Goal: Find specific page/section: Find specific page/section

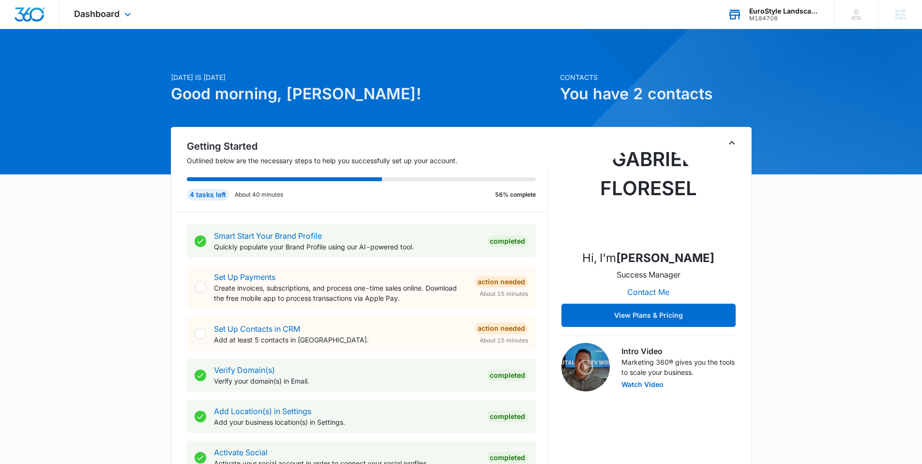
click at [787, 8] on div "EuroStyle Landscaping" at bounding box center [785, 11] width 71 height 8
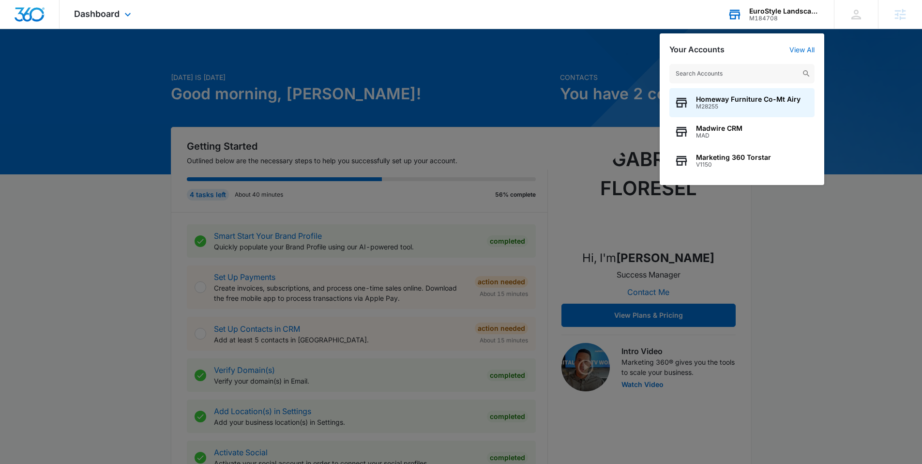
click at [798, 43] on div "Your Accounts View All Homeway Furniture Co-Mt Airy M28255 Madwire CRM MAD Mark…" at bounding box center [742, 109] width 165 height 152
click at [797, 48] on link "View All" at bounding box center [802, 50] width 25 height 8
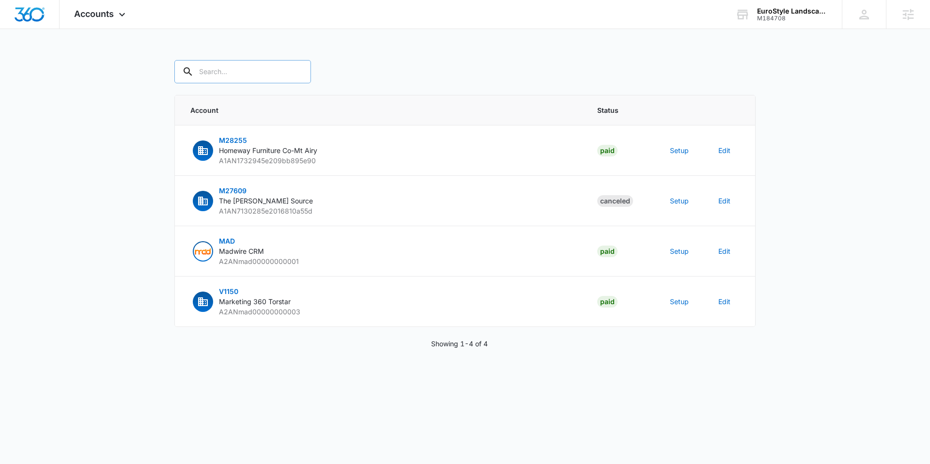
click at [226, 74] on input "text" at bounding box center [242, 71] width 137 height 23
type input "u"
type input "m184708"
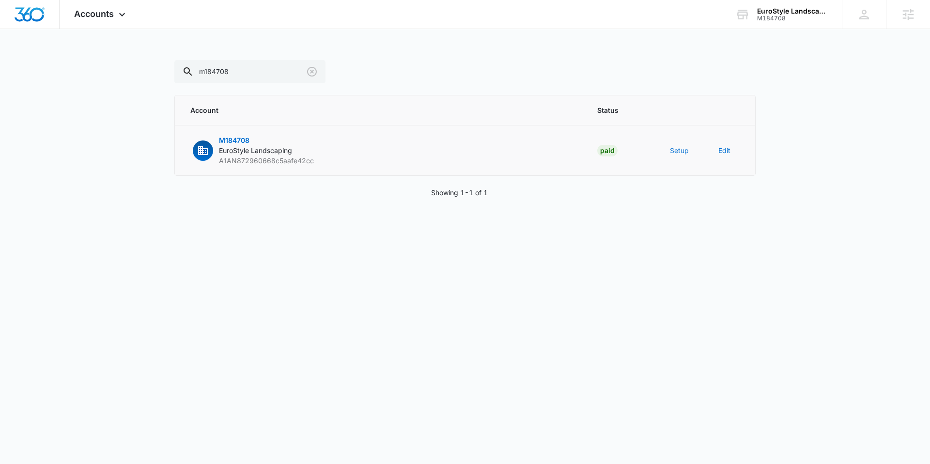
click at [677, 153] on button "Setup" at bounding box center [679, 150] width 19 height 10
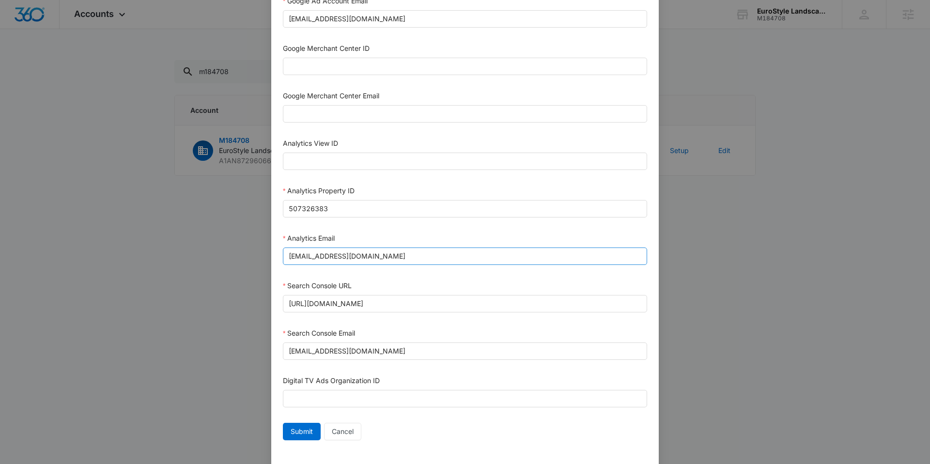
scroll to position [399, 0]
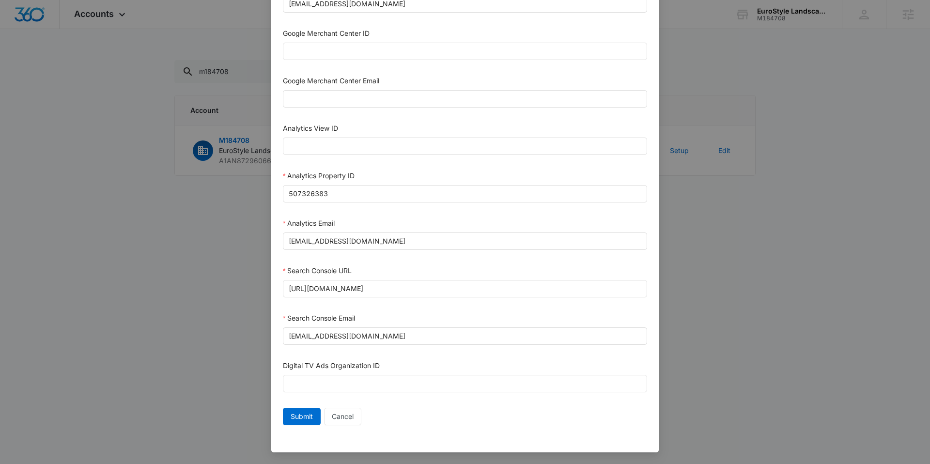
click at [174, 277] on div "Setup Account Bing Ad Account ID Bing Ad Account Email LinkedIn Ad Account ID L…" at bounding box center [465, 232] width 930 height 464
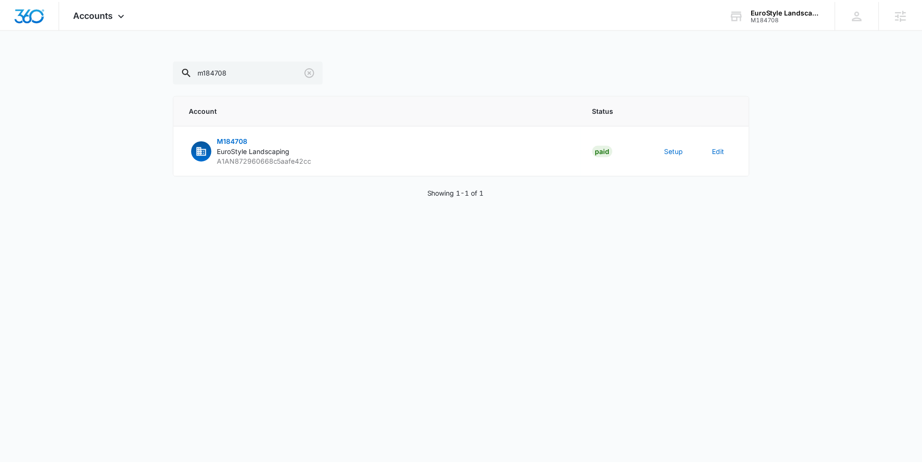
scroll to position [390, 0]
click at [101, 12] on span "Accounts" at bounding box center [94, 14] width 40 height 10
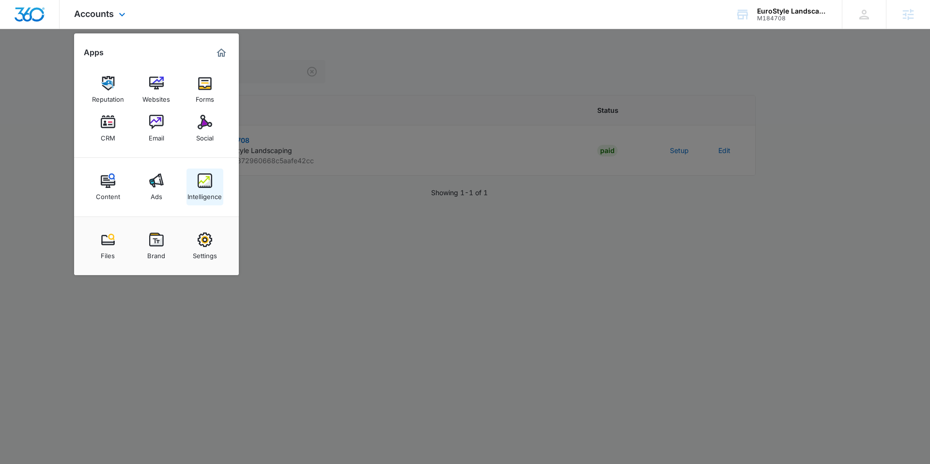
click at [207, 179] on img at bounding box center [205, 180] width 15 height 15
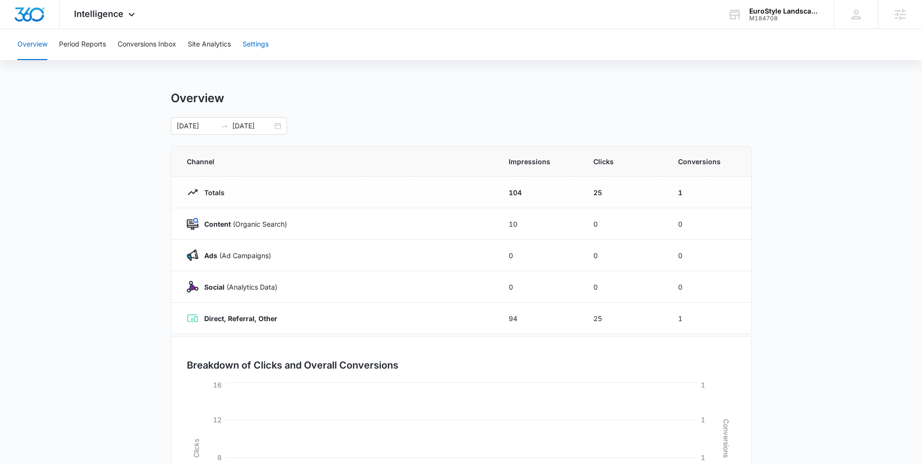
click at [254, 44] on button "Settings" at bounding box center [256, 44] width 26 height 31
